Goal: Information Seeking & Learning: Learn about a topic

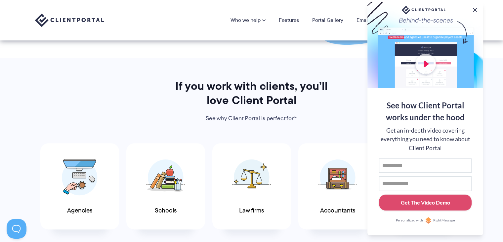
scroll to position [265, 0]
click at [474, 8] on button at bounding box center [475, 10] width 8 height 8
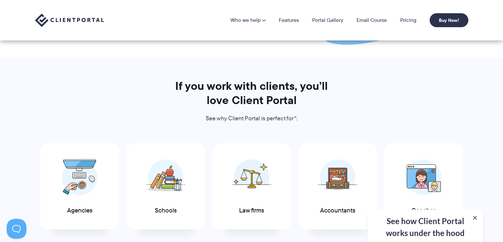
drag, startPoint x: 406, startPoint y: 20, endPoint x: 408, endPoint y: 2, distance: 18.0
click at [407, 20] on link "Pricing" at bounding box center [409, 20] width 16 height 5
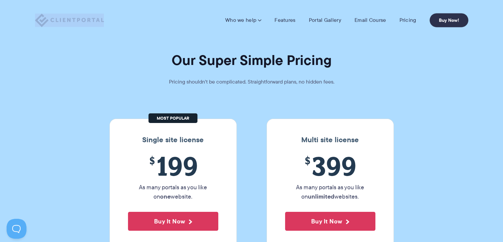
drag, startPoint x: 104, startPoint y: 19, endPoint x: 49, endPoint y: 19, distance: 54.3
click at [45, 19] on div "Who we help Who we help View pricing Agencies See how Client Portal can help gi…" at bounding box center [252, 20] width 434 height 14
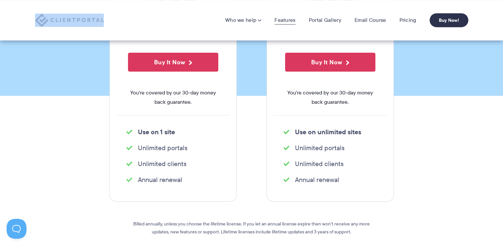
scroll to position [154, 0]
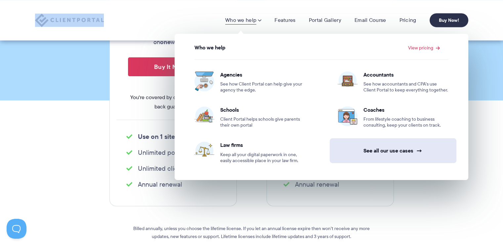
click at [412, 149] on link "See all our use cases →" at bounding box center [393, 150] width 127 height 25
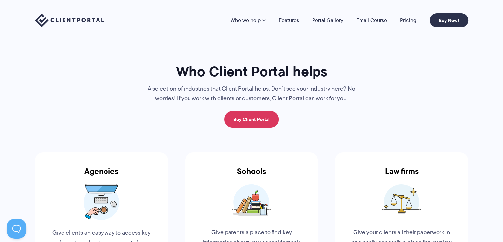
click at [291, 19] on link "Features" at bounding box center [289, 20] width 20 height 5
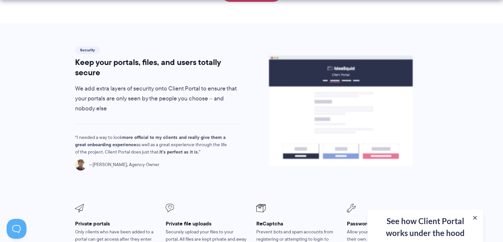
scroll to position [1125, 0]
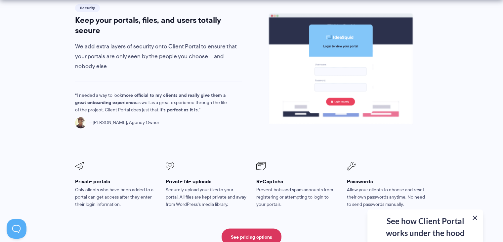
click at [475, 216] on button at bounding box center [475, 217] width 8 height 8
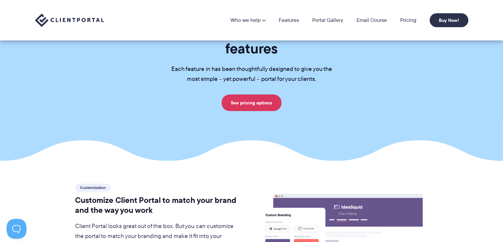
scroll to position [0, 0]
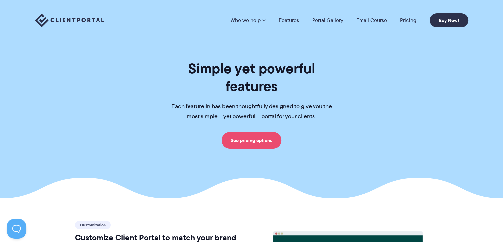
click at [254, 132] on link "See pricing options" at bounding box center [252, 140] width 60 height 17
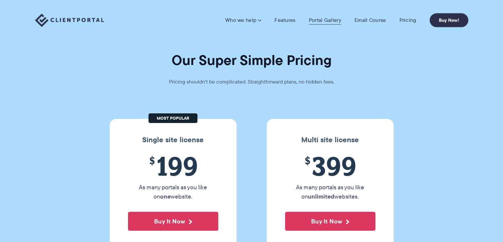
click at [324, 20] on link "Portal Gallery" at bounding box center [325, 20] width 32 height 7
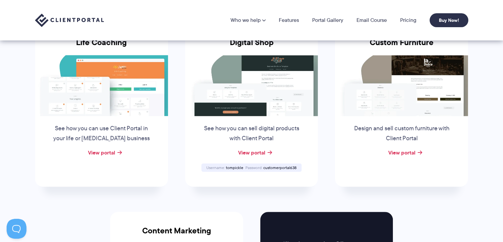
scroll to position [497, 0]
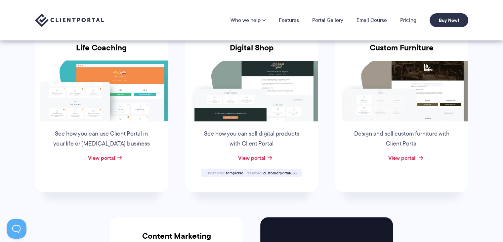
click at [400, 157] on link "View portal" at bounding box center [401, 158] width 27 height 8
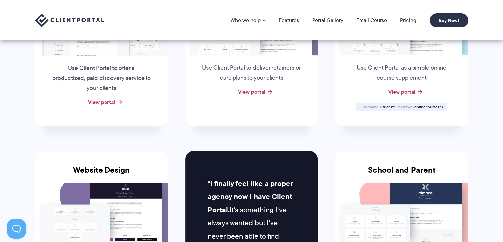
scroll to position [99, 0]
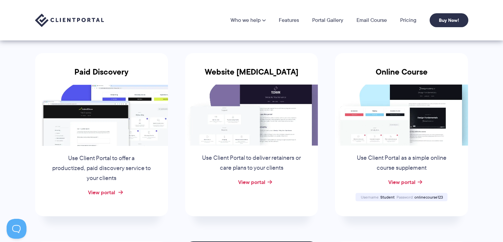
click at [104, 193] on link "View portal" at bounding box center [101, 192] width 27 height 8
click at [247, 181] on link "View portal" at bounding box center [251, 182] width 27 height 8
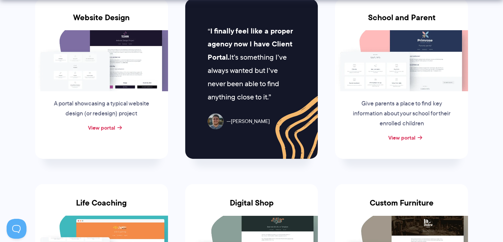
scroll to position [430, 0]
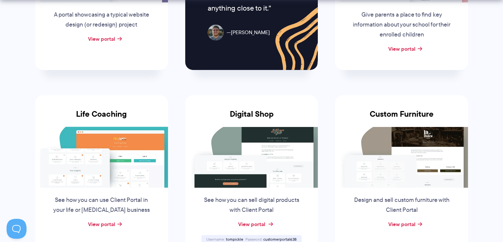
click at [263, 221] on link "View portal" at bounding box center [251, 224] width 27 height 8
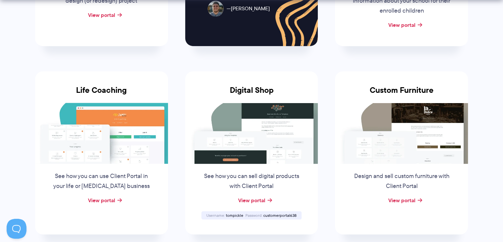
scroll to position [497, 0]
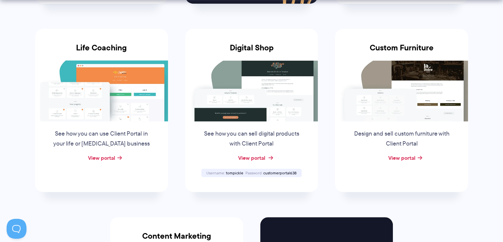
click at [250, 158] on link "View portal" at bounding box center [251, 158] width 27 height 8
click at [246, 97] on img at bounding box center [251, 90] width 133 height 61
drag, startPoint x: 296, startPoint y: 170, endPoint x: 225, endPoint y: 172, distance: 71.2
click at [225, 172] on div "Username tompickle Password customerportal638" at bounding box center [252, 172] width 100 height 8
copy div "tompickle Password customerportal638"
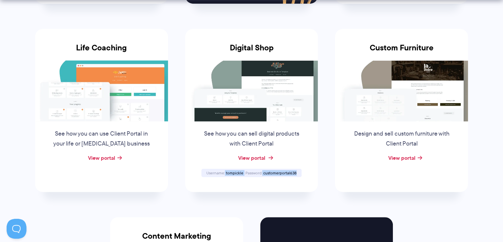
click at [254, 157] on link "View portal" at bounding box center [251, 158] width 27 height 8
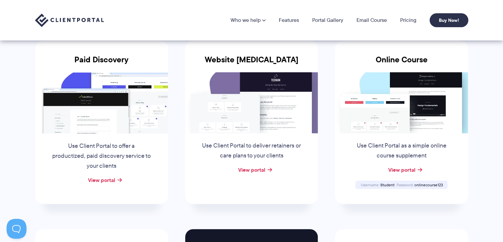
scroll to position [99, 0]
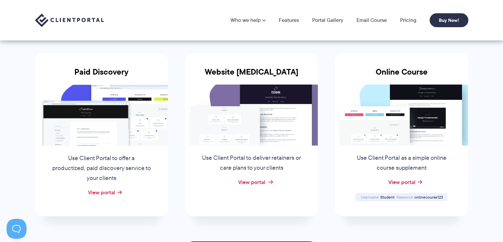
click at [249, 182] on link "View portal" at bounding box center [251, 182] width 27 height 8
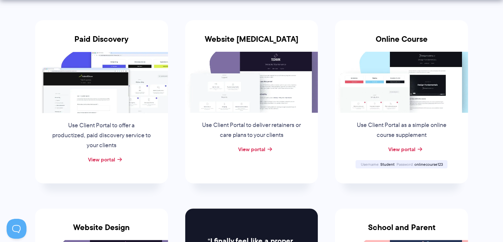
scroll to position [132, 0]
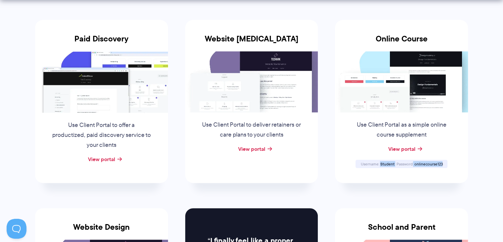
drag, startPoint x: 443, startPoint y: 164, endPoint x: 383, endPoint y: 163, distance: 59.3
click at [381, 163] on div "Username Student Password onlinecourse123" at bounding box center [402, 164] width 92 height 8
copy div "Student Password onlinecourse123"
click at [409, 109] on img at bounding box center [401, 81] width 133 height 61
click at [401, 146] on link "View portal" at bounding box center [401, 149] width 27 height 8
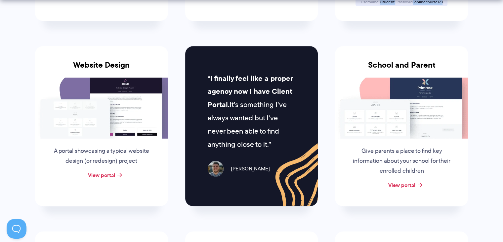
scroll to position [298, 0]
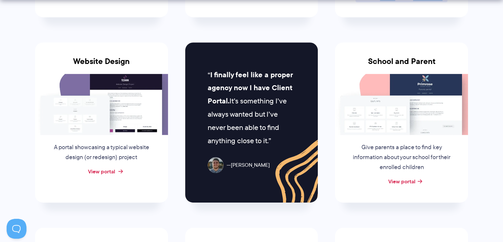
click at [104, 170] on link "View portal" at bounding box center [101, 171] width 27 height 8
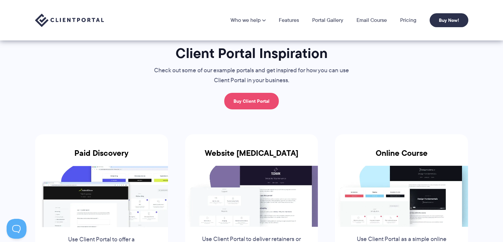
scroll to position [0, 0]
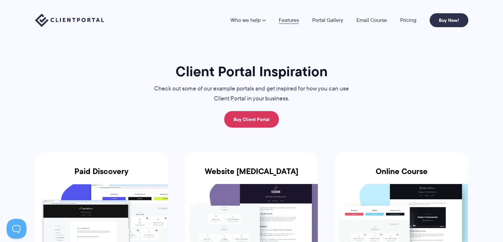
click at [290, 21] on link "Features" at bounding box center [289, 20] width 20 height 5
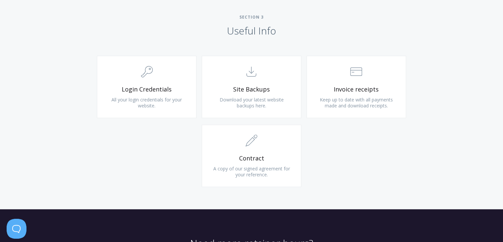
scroll to position [629, 0]
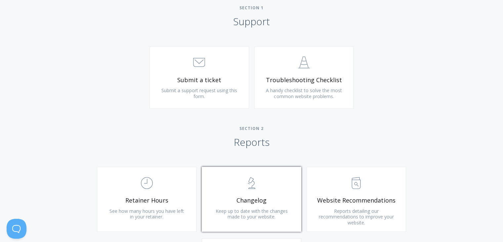
scroll to position [331, 0]
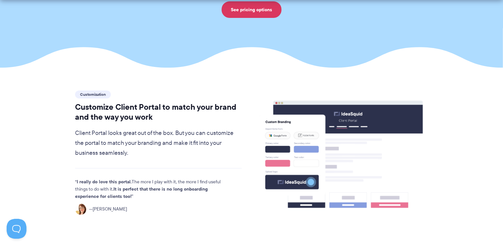
scroll to position [199, 0]
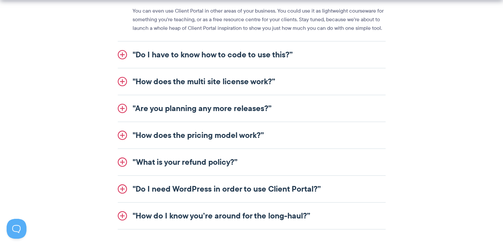
scroll to position [861, 0]
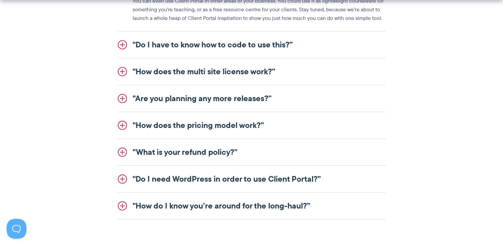
click at [122, 97] on link ""Are you planning any more releases?”" at bounding box center [252, 98] width 268 height 26
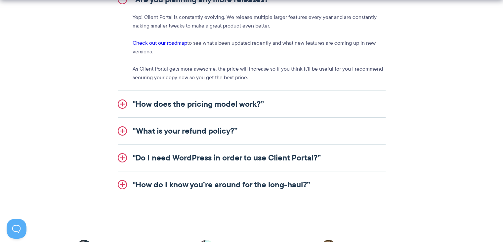
scroll to position [894, 0]
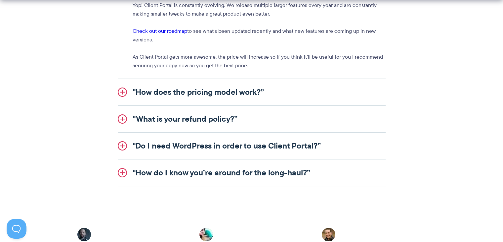
click at [123, 146] on link ""Do I need WordPress in order to use Client Portal?”" at bounding box center [252, 145] width 268 height 26
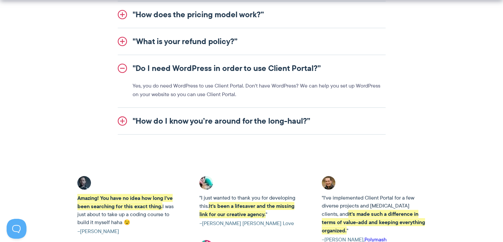
click at [123, 119] on link ""How do I know you’re around for the long-haul?”" at bounding box center [252, 121] width 268 height 26
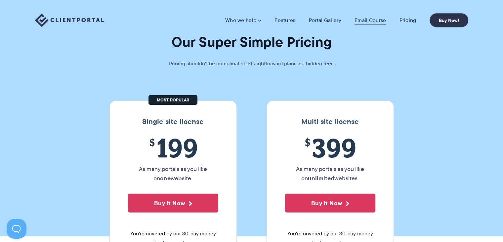
scroll to position [0, 0]
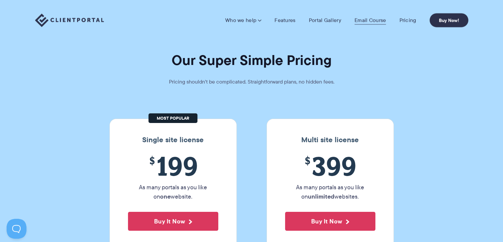
click at [367, 23] on link "Email Course" at bounding box center [371, 20] width 32 height 7
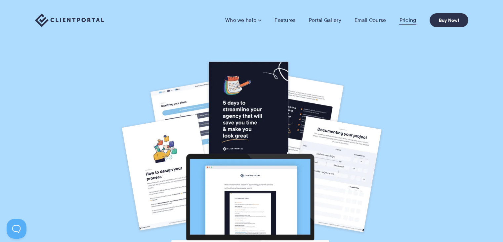
click at [408, 20] on link "Pricing" at bounding box center [408, 20] width 17 height 7
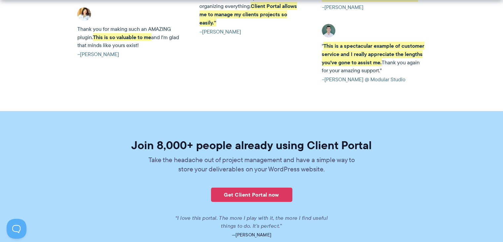
scroll to position [1677, 0]
